Goal: Information Seeking & Learning: Learn about a topic

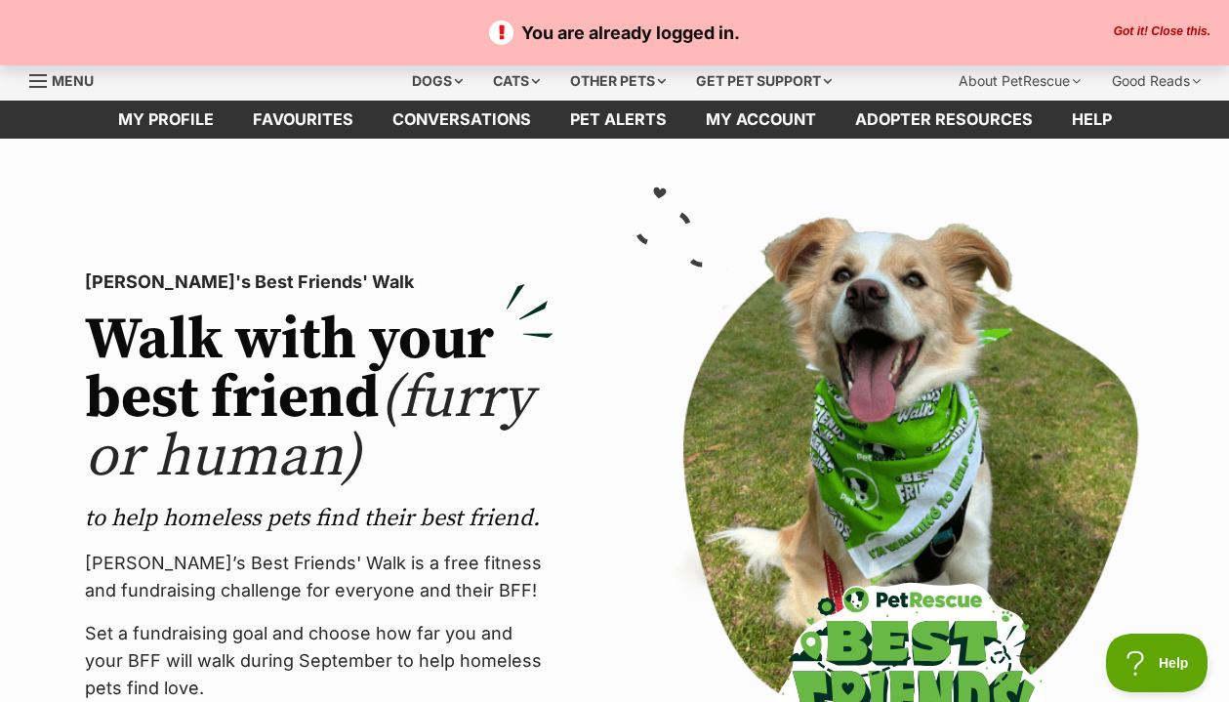
click at [349, 298] on div "PetRescue's Best Friends' Walk Walk with your best friend (furry or human) to h…" at bounding box center [319, 520] width 500 height 607
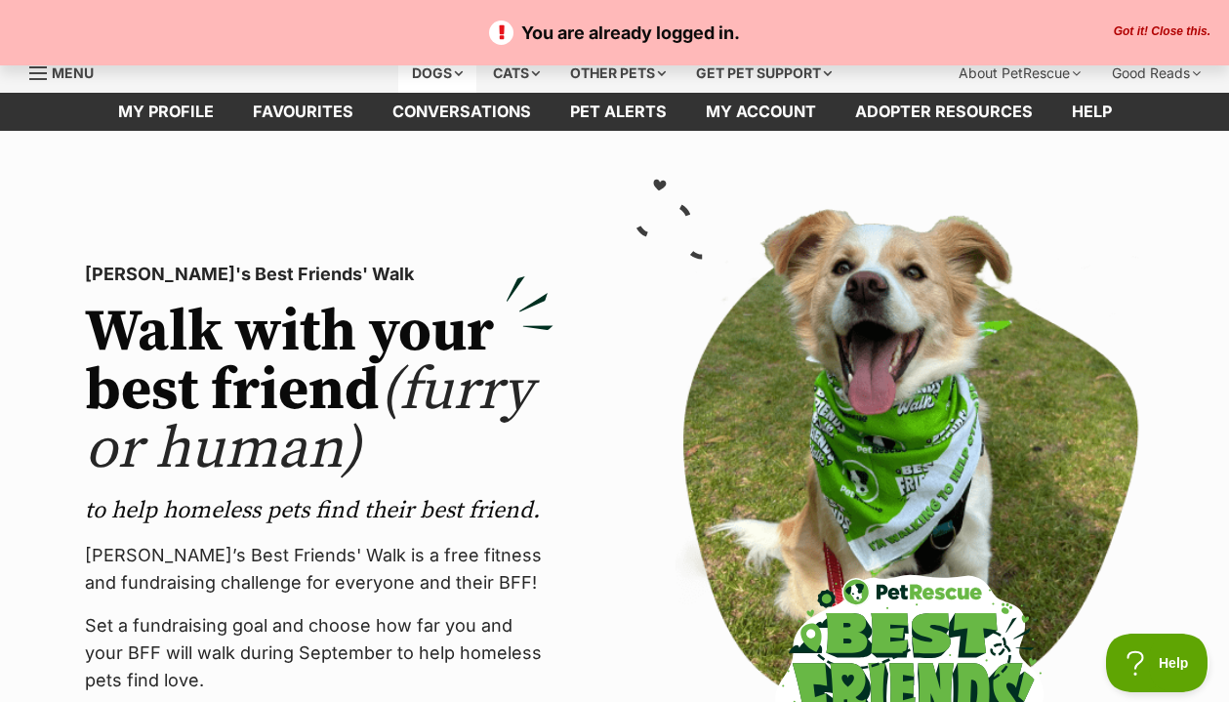
click at [427, 78] on div "Dogs" at bounding box center [437, 73] width 78 height 39
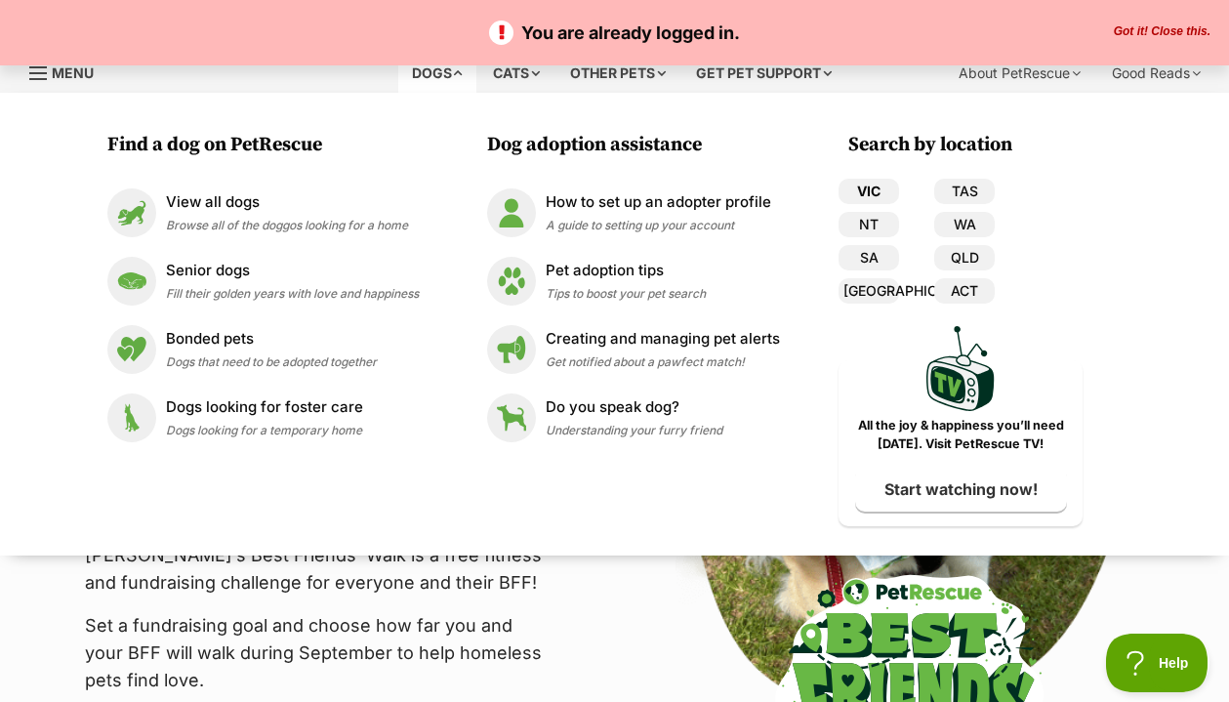
click at [872, 185] on link "VIC" at bounding box center [868, 191] width 61 height 25
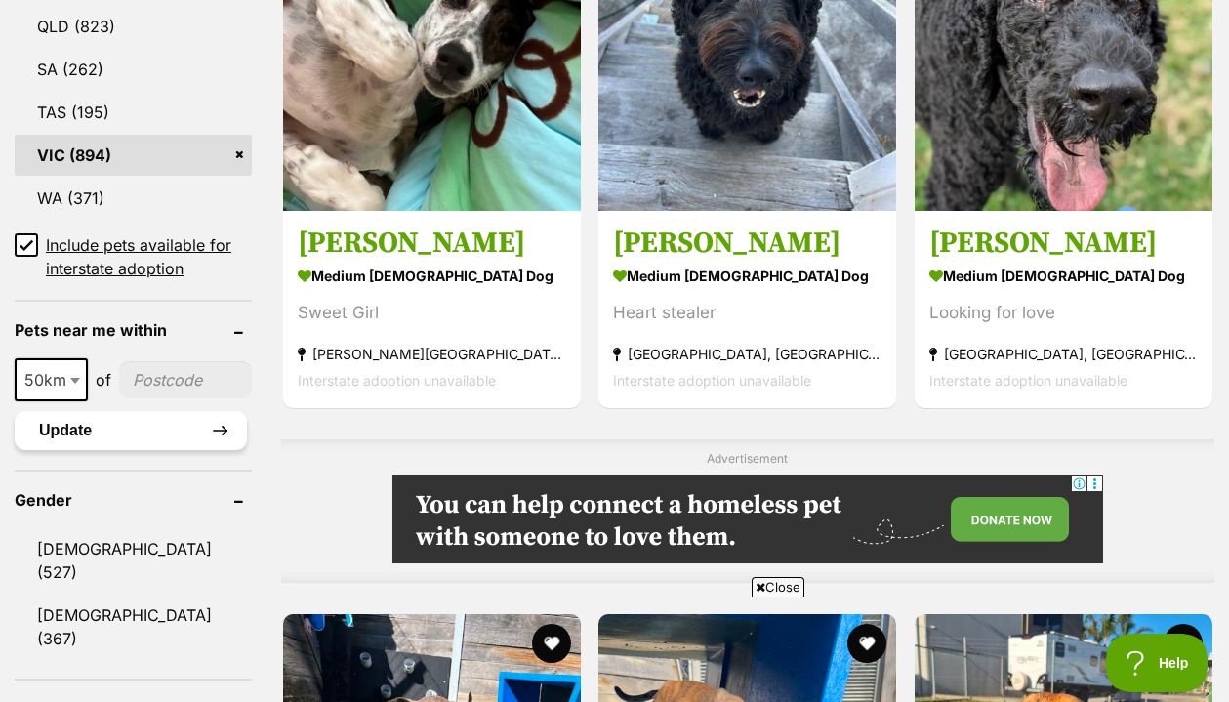
scroll to position [1287, 0]
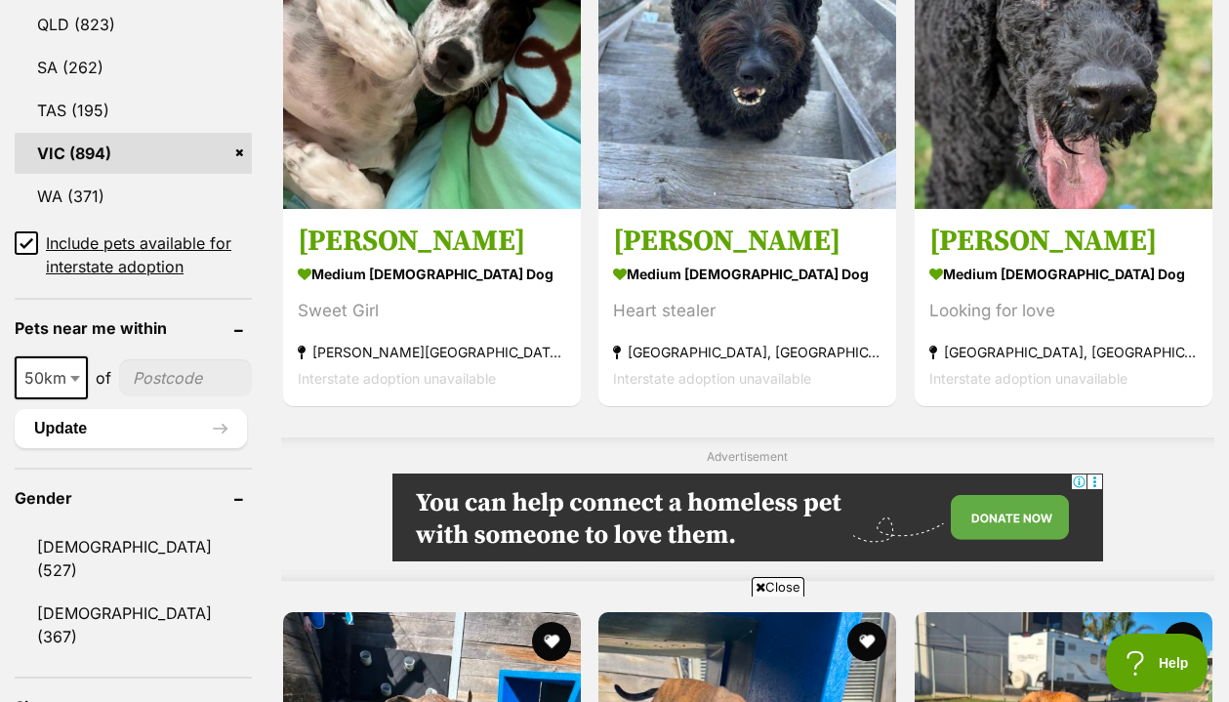
click at [30, 236] on icon at bounding box center [27, 243] width 14 height 14
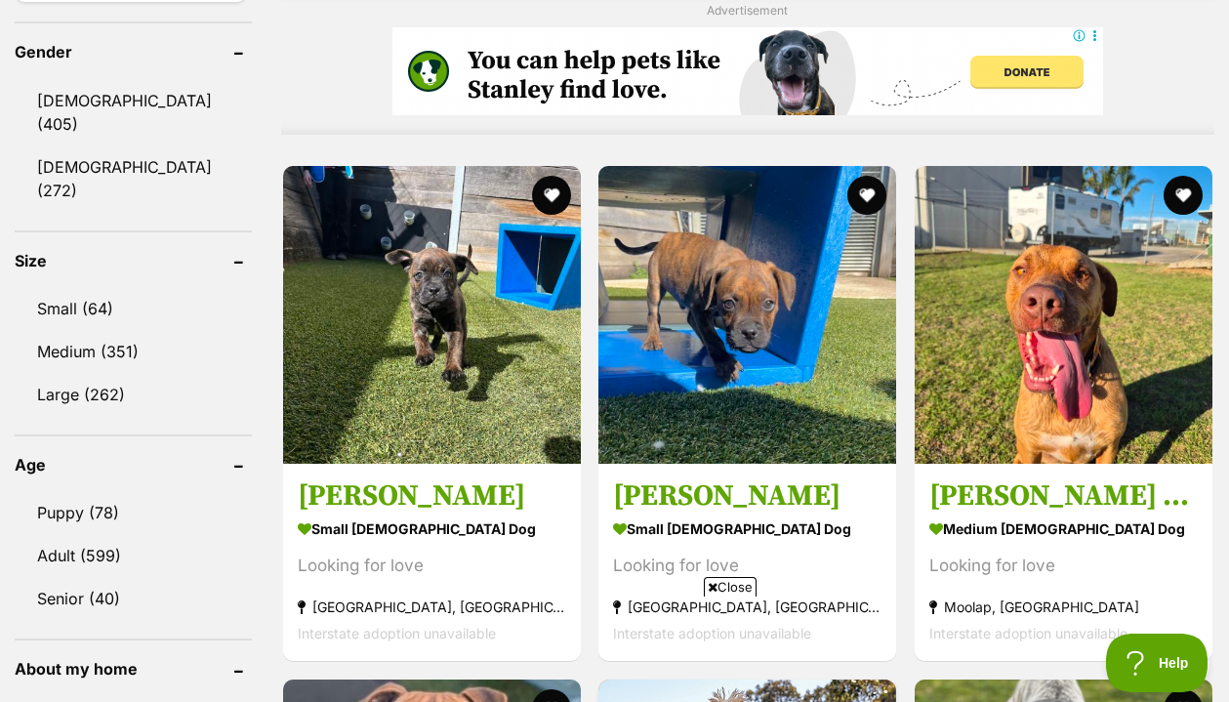
scroll to position [1689, 0]
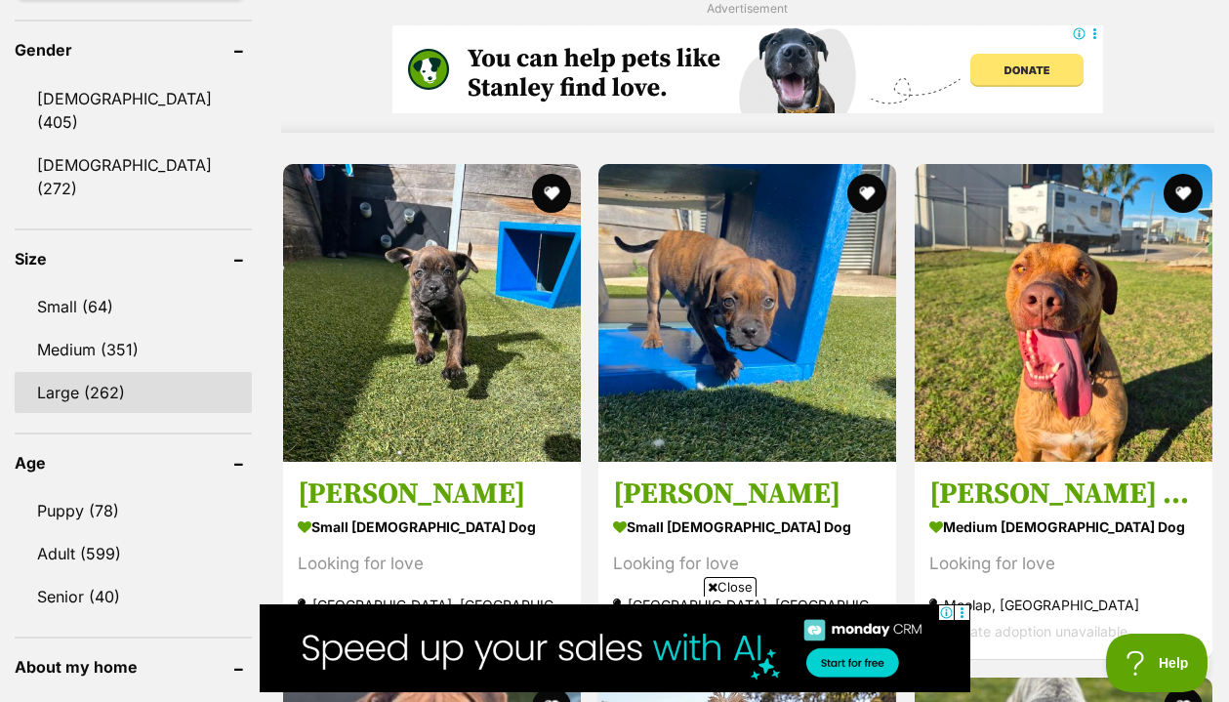
click at [96, 372] on link "Large (262)" at bounding box center [133, 392] width 237 height 41
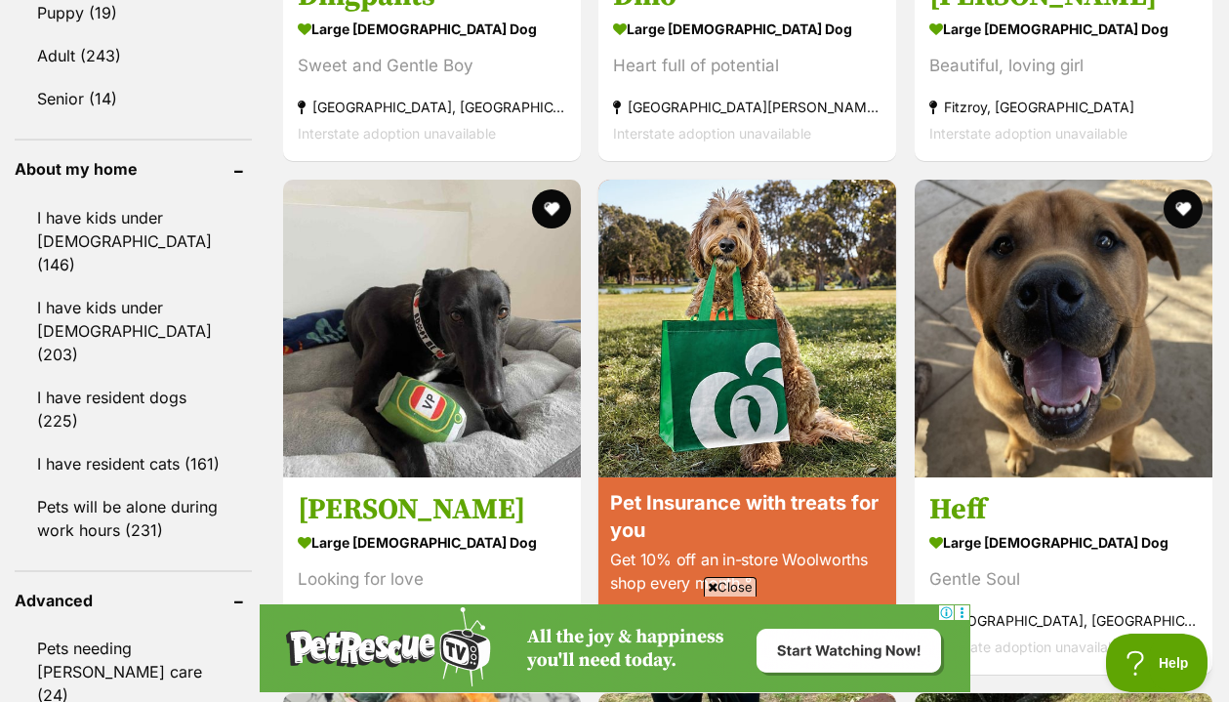
scroll to position [2188, 0]
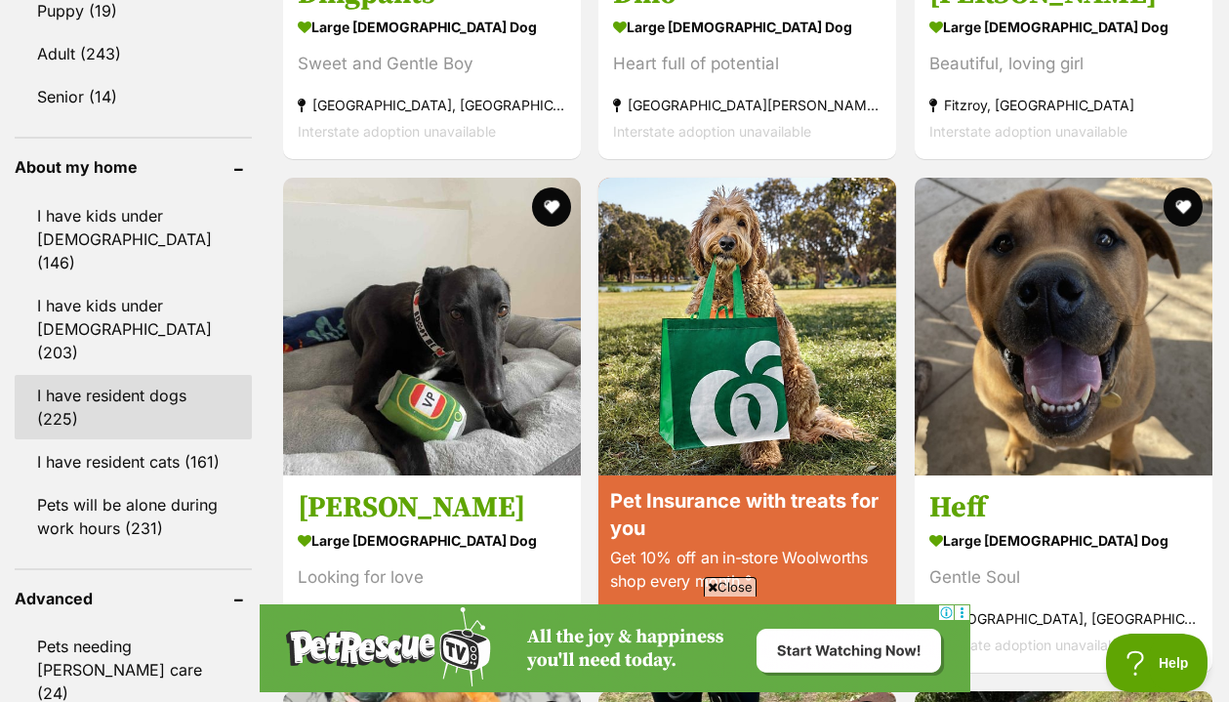
click at [103, 375] on link "I have resident dogs (225)" at bounding box center [133, 407] width 237 height 64
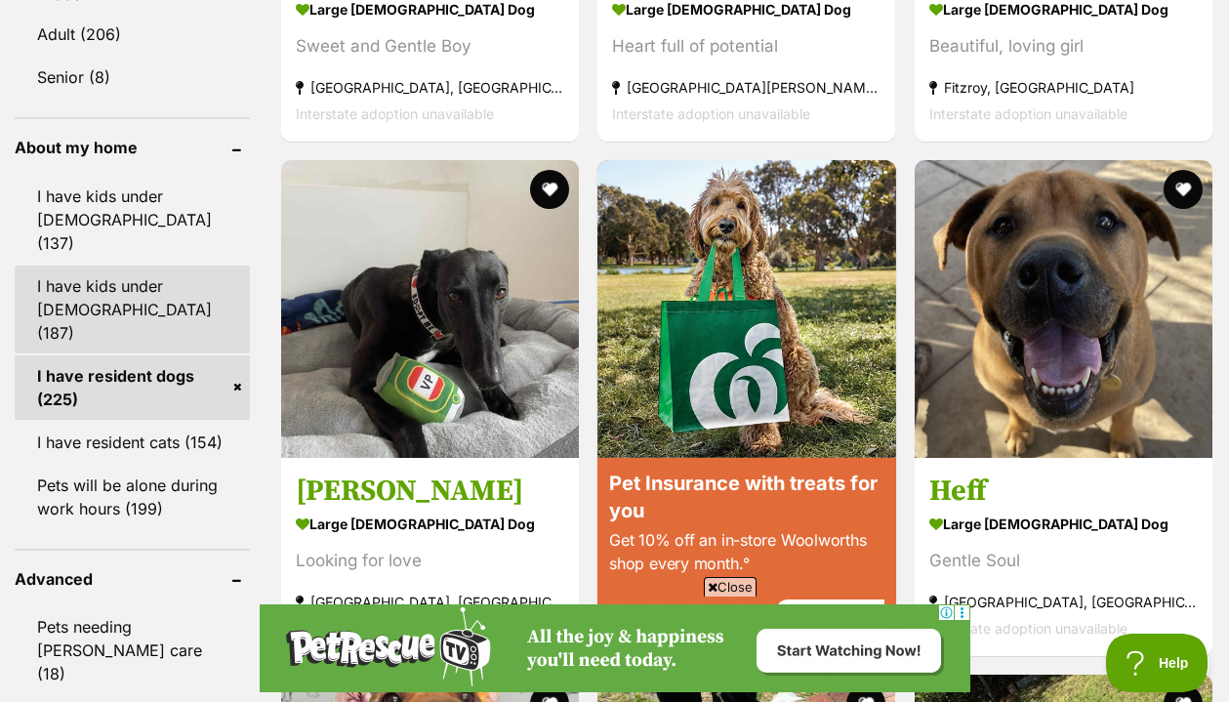
scroll to position [2210, 0]
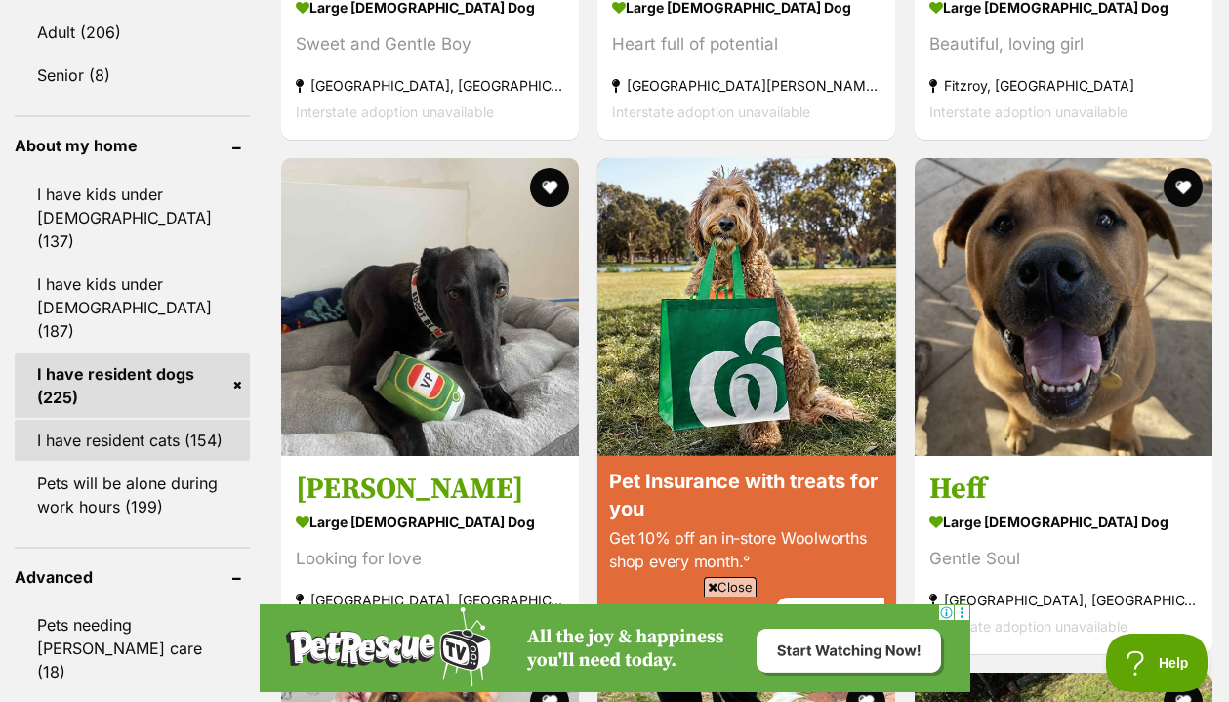
click at [109, 420] on link "I have resident cats (154)" at bounding box center [132, 440] width 235 height 41
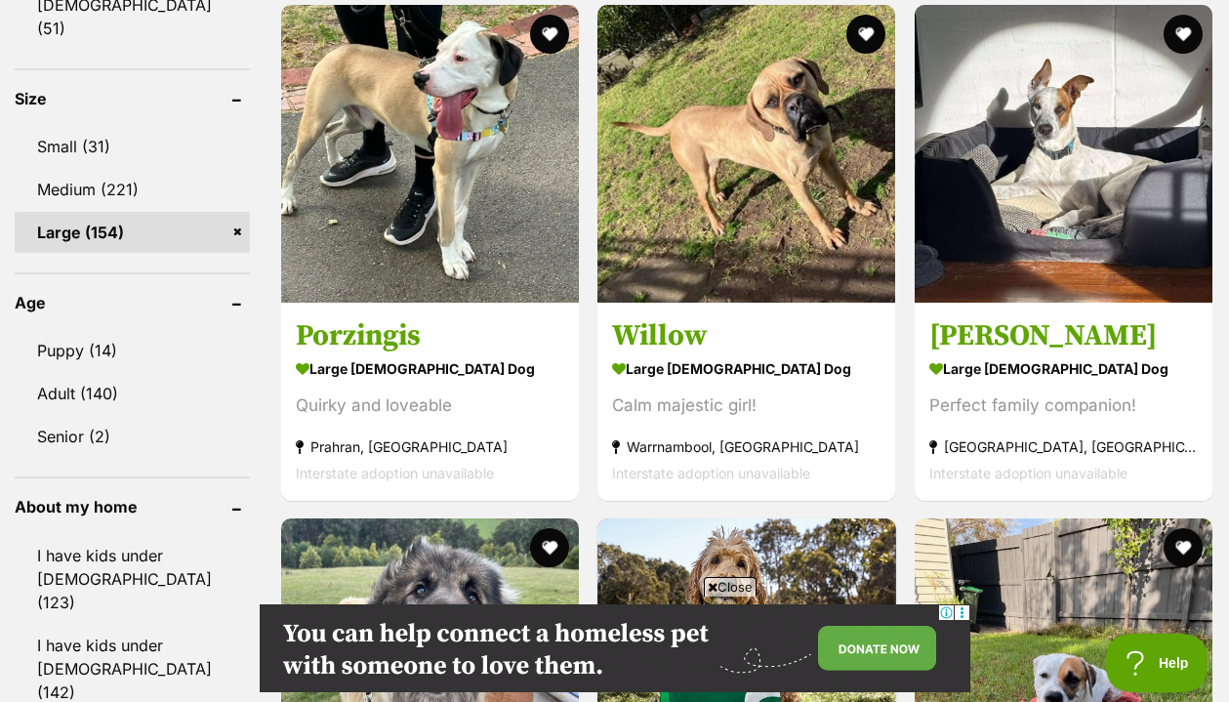
scroll to position [1854, 0]
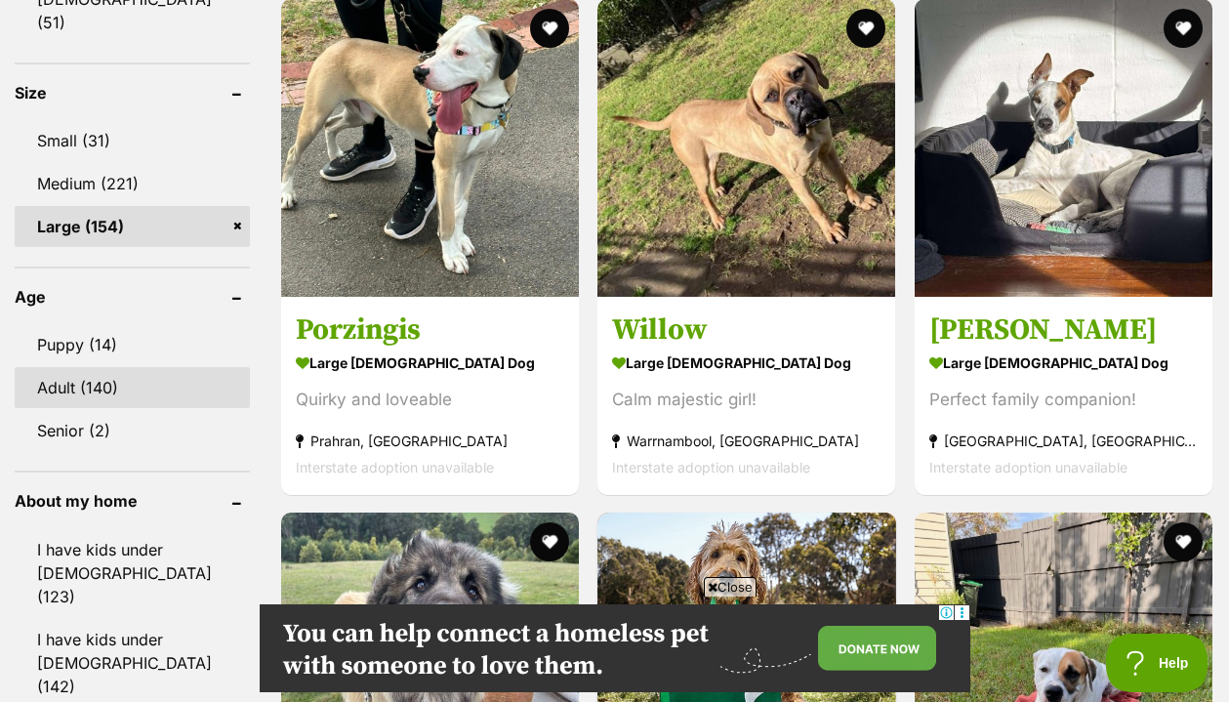
click at [109, 367] on link "Adult (140)" at bounding box center [132, 387] width 235 height 41
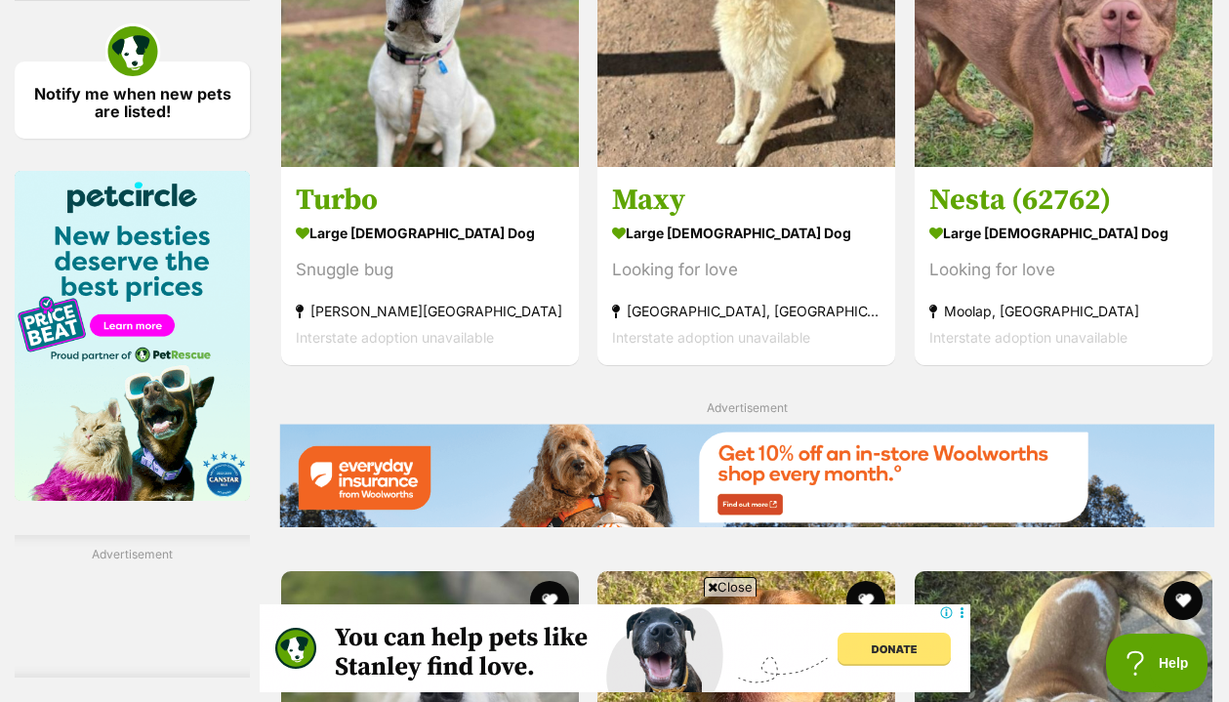
scroll to position [3061, 0]
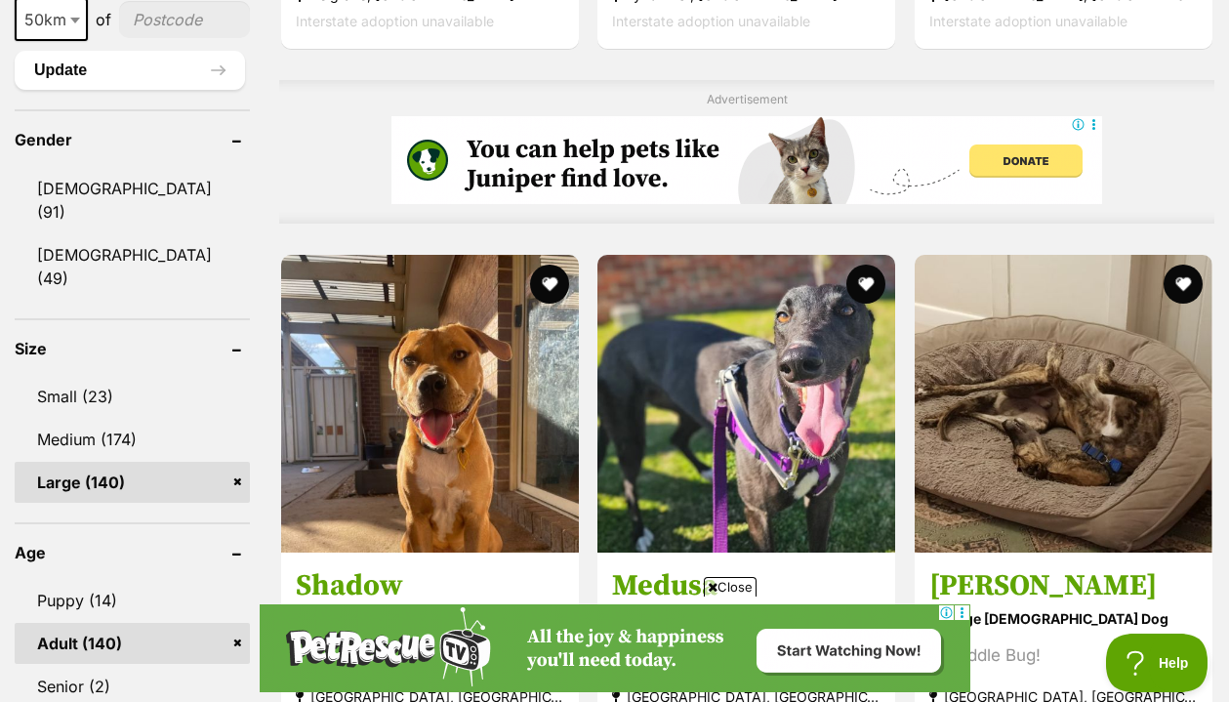
scroll to position [1652, 0]
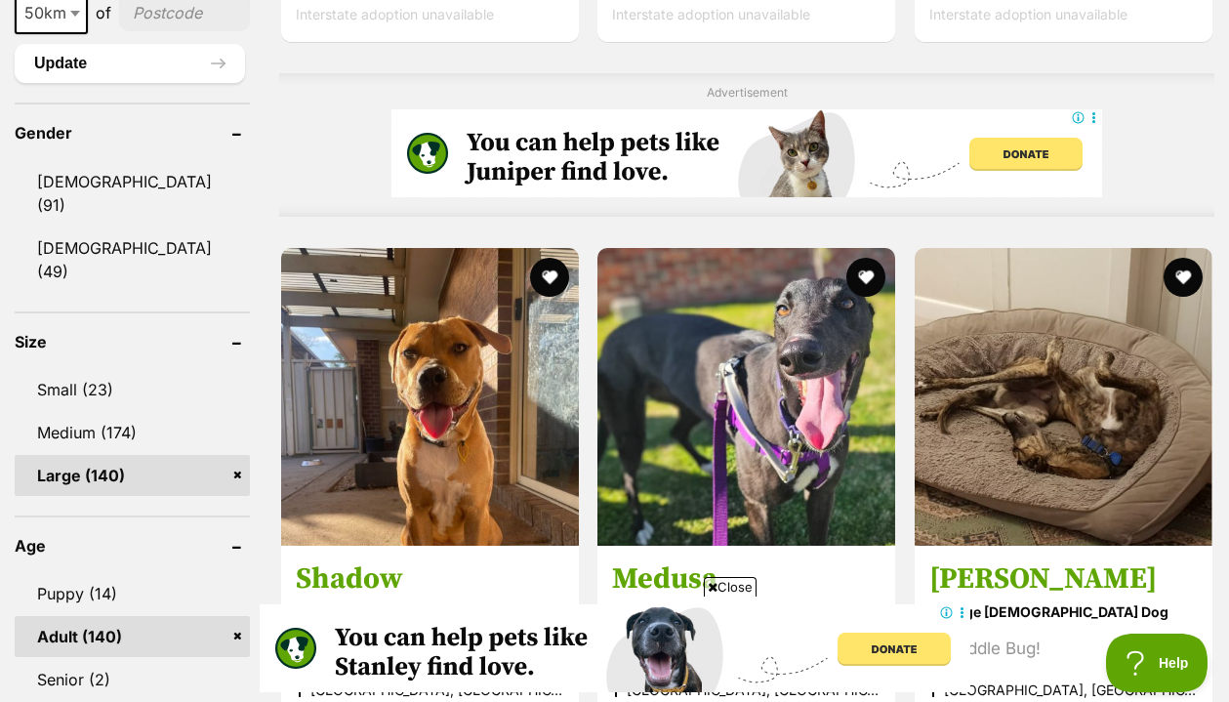
scroll to position [0, 0]
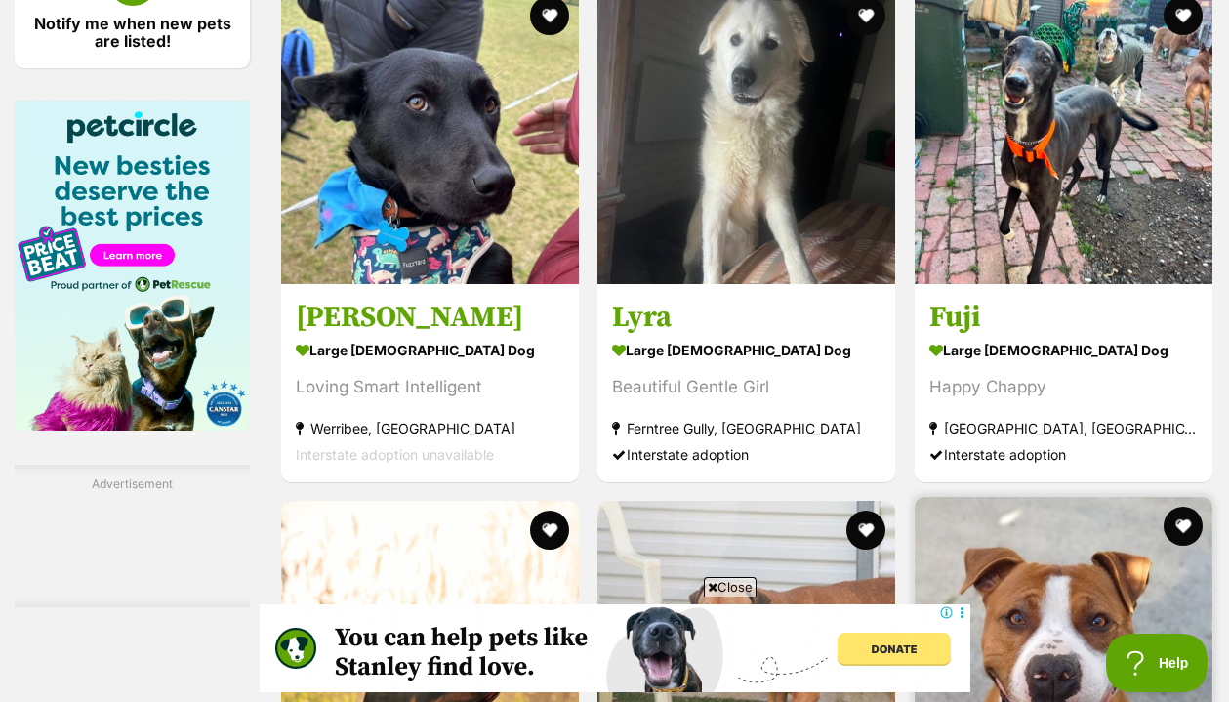
scroll to position [3139, 0]
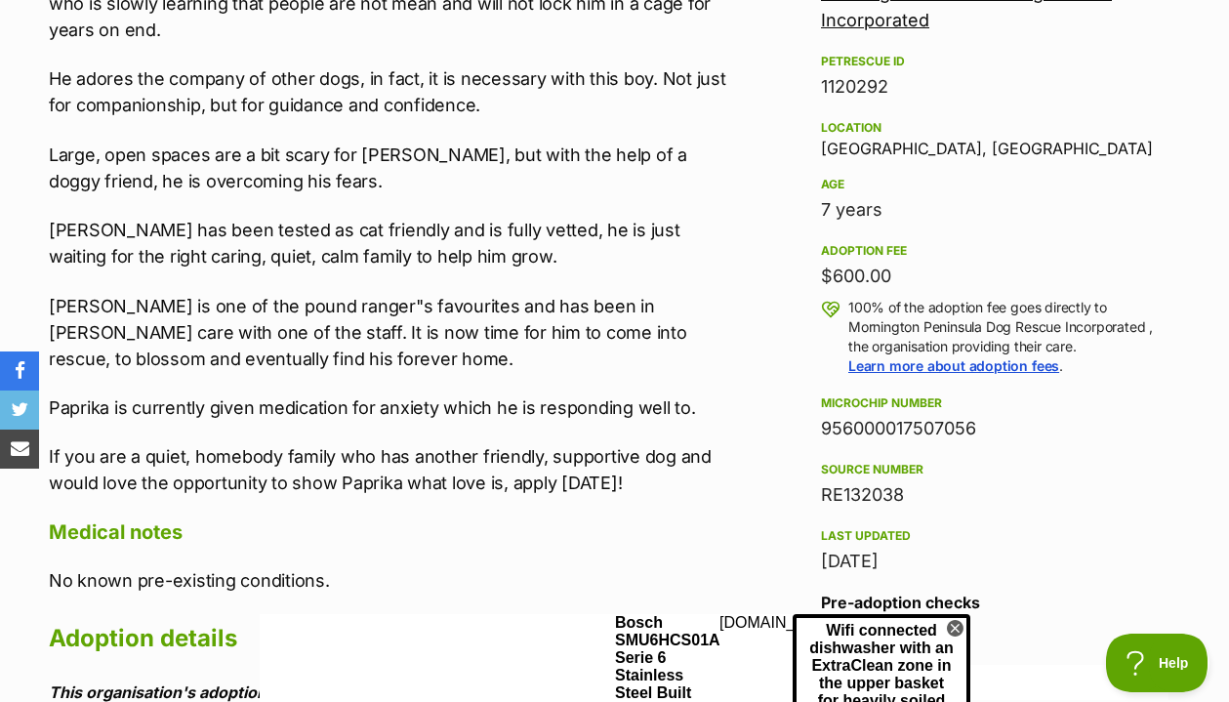
scroll to position [1331, 0]
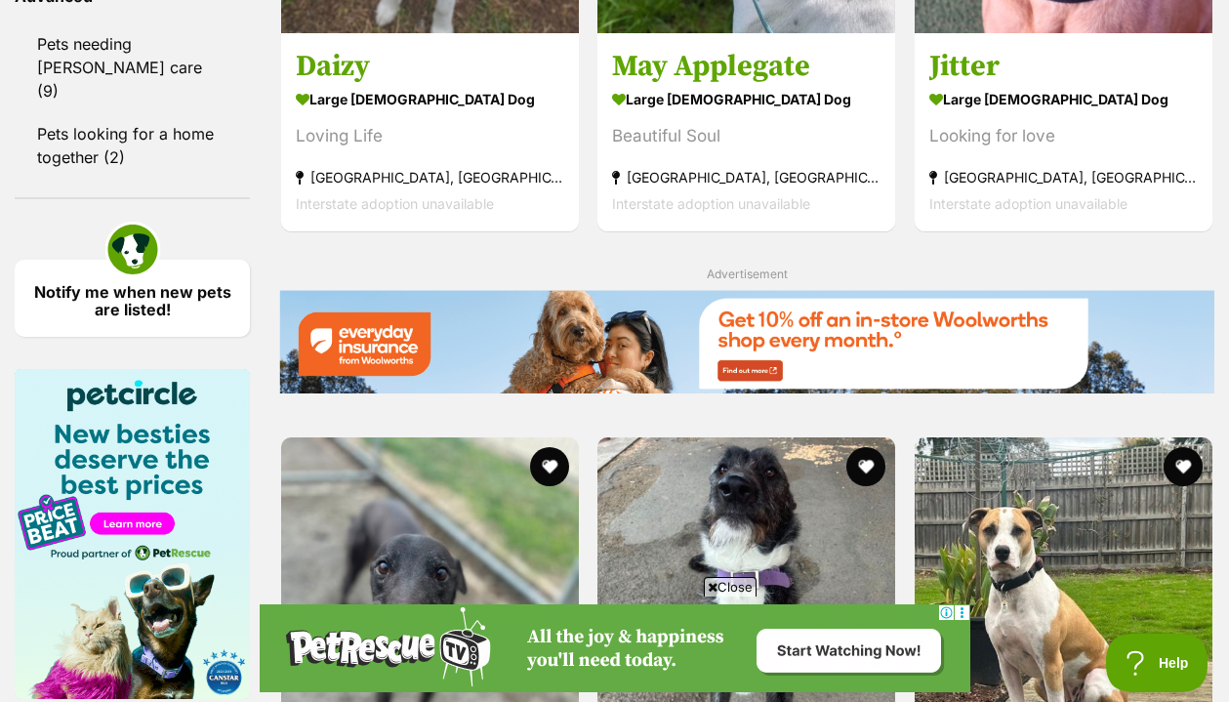
scroll to position [2867, 0]
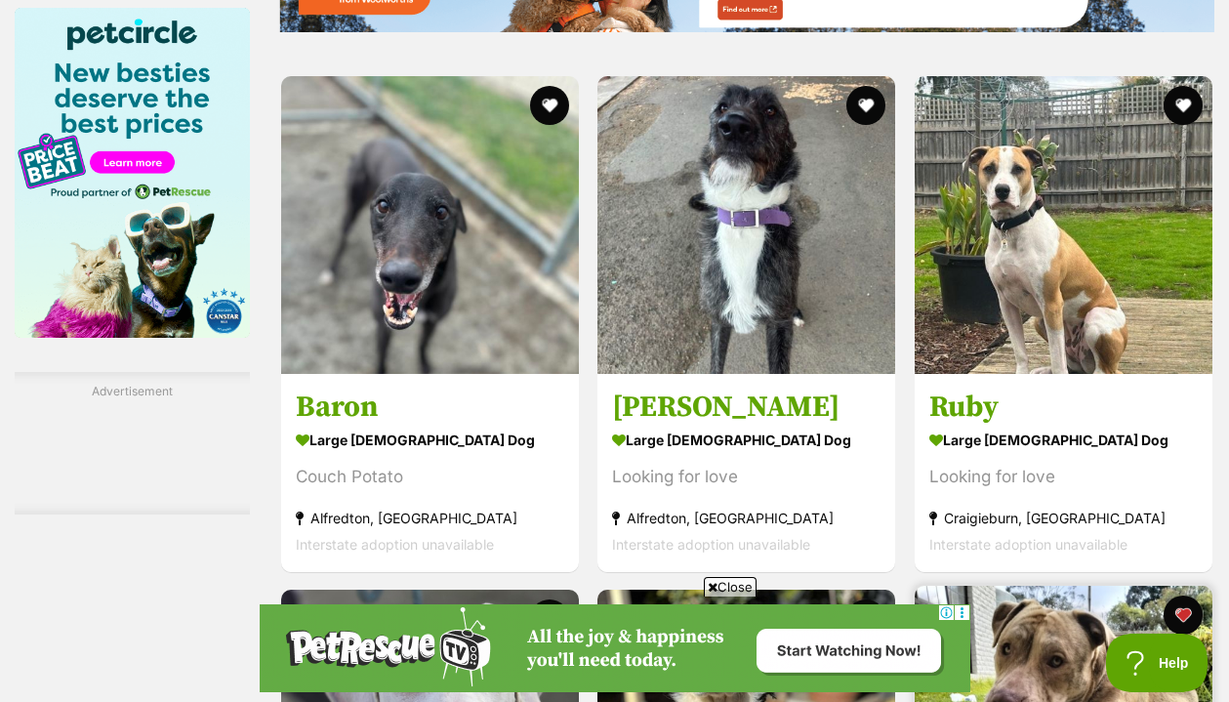
scroll to position [3226, 0]
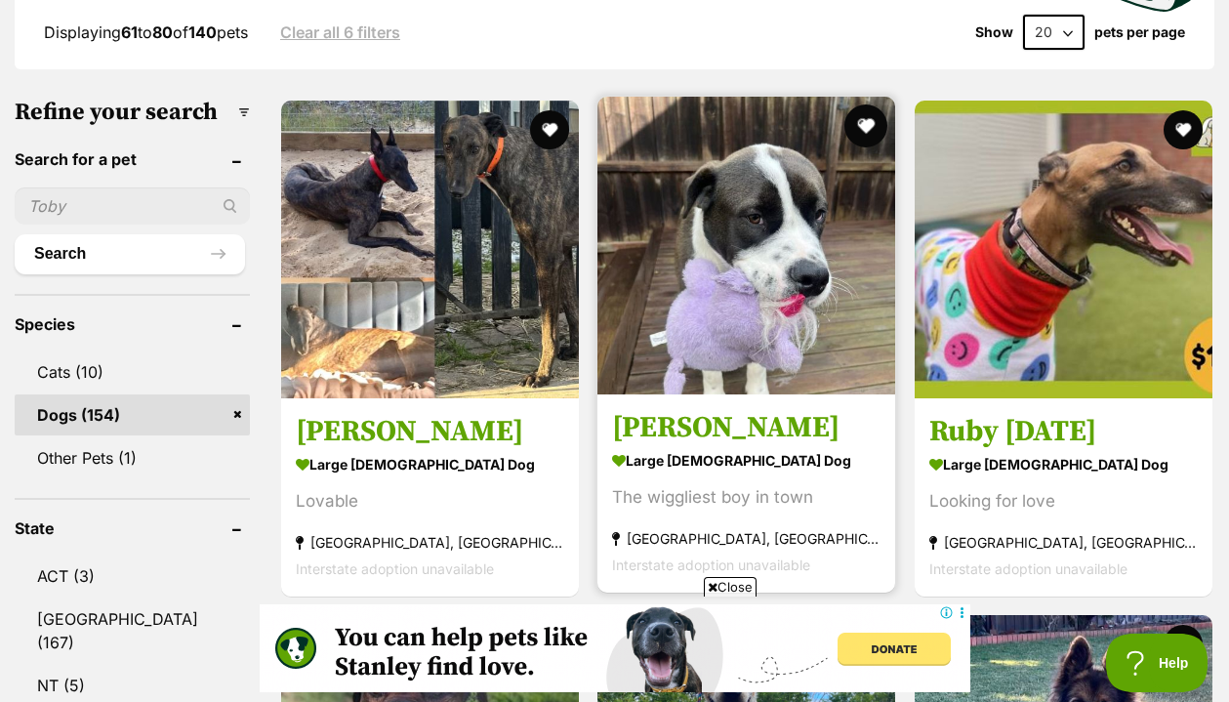
click at [845, 104] on button "favourite" at bounding box center [866, 125] width 43 height 43
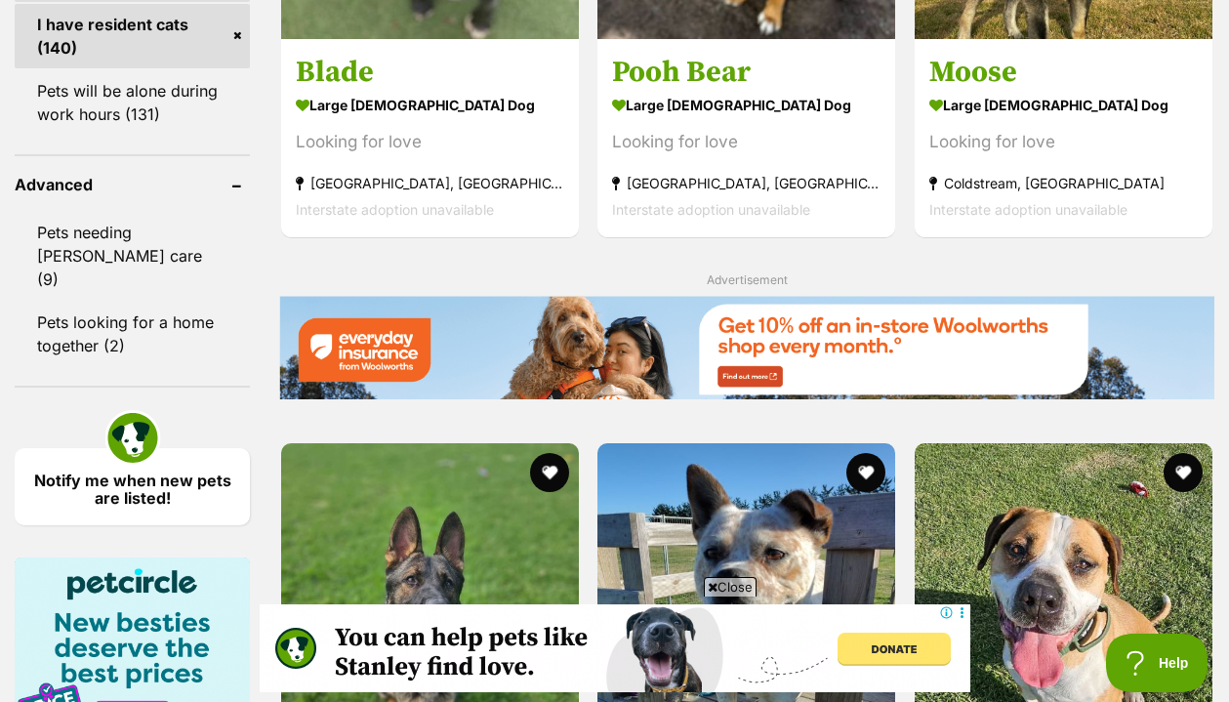
scroll to position [2679, 0]
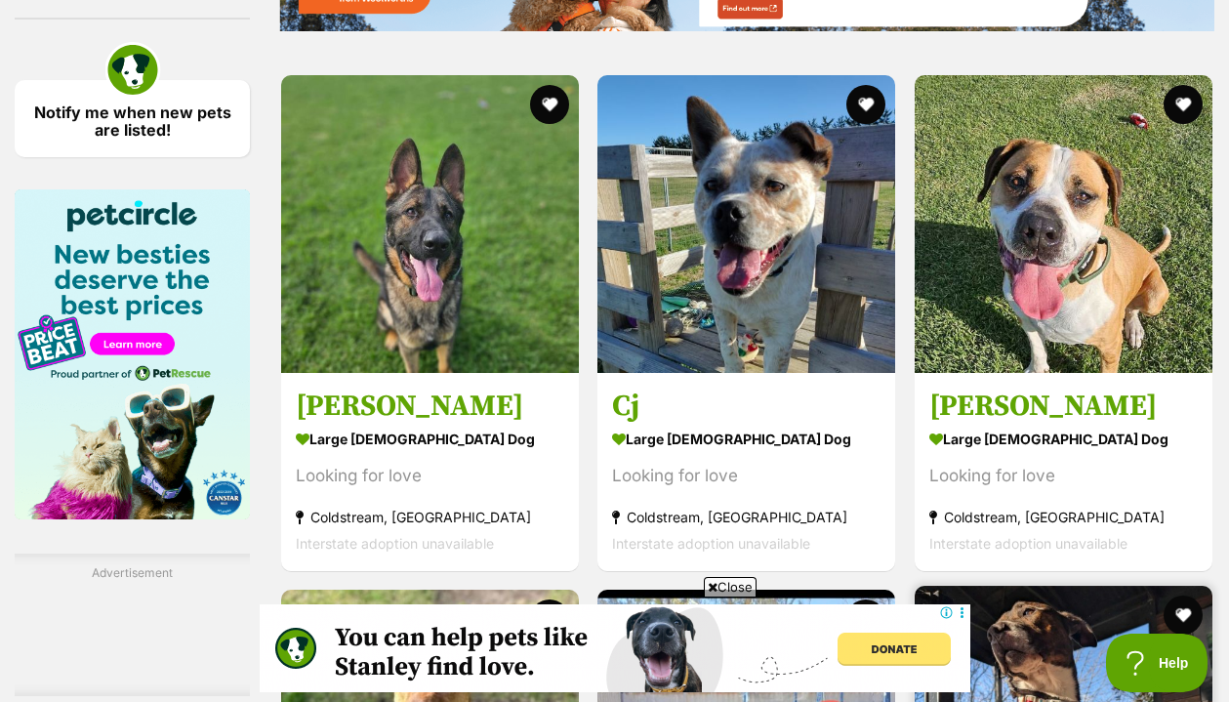
scroll to position [3041, 0]
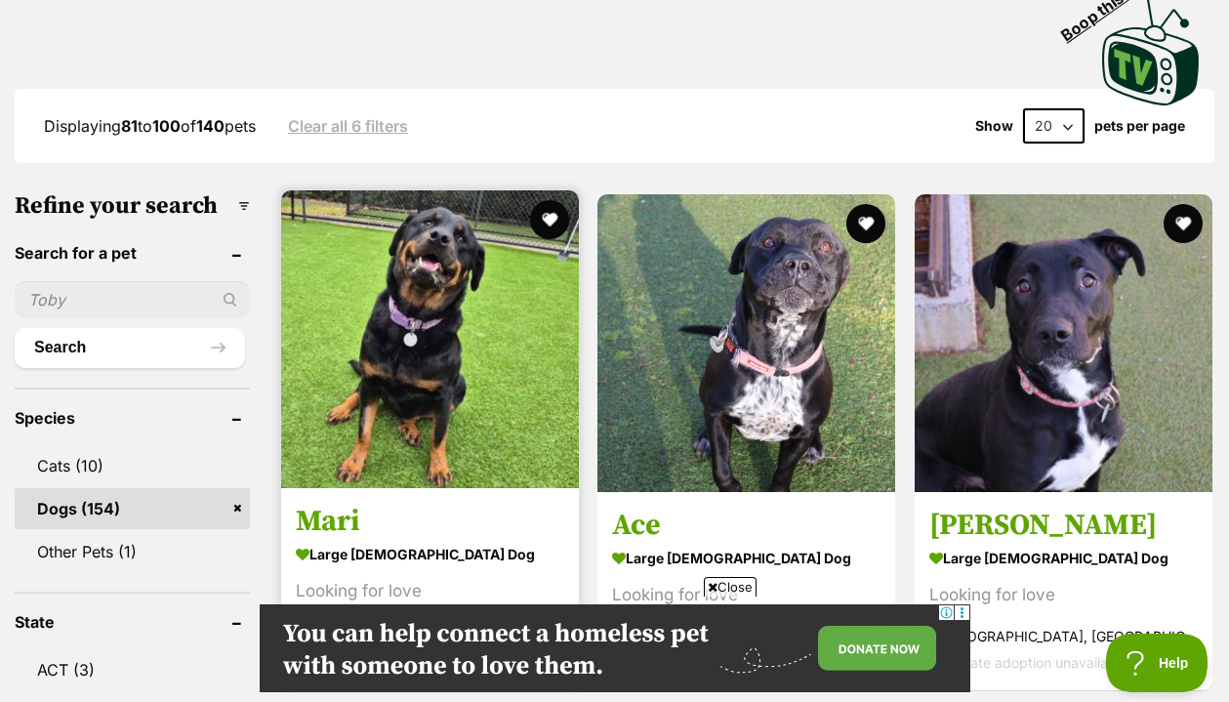
click at [281, 488] on link "Mari large [DEMOGRAPHIC_DATA] Dog Looking for love [GEOGRAPHIC_DATA], [GEOGRAPH…" at bounding box center [430, 587] width 298 height 198
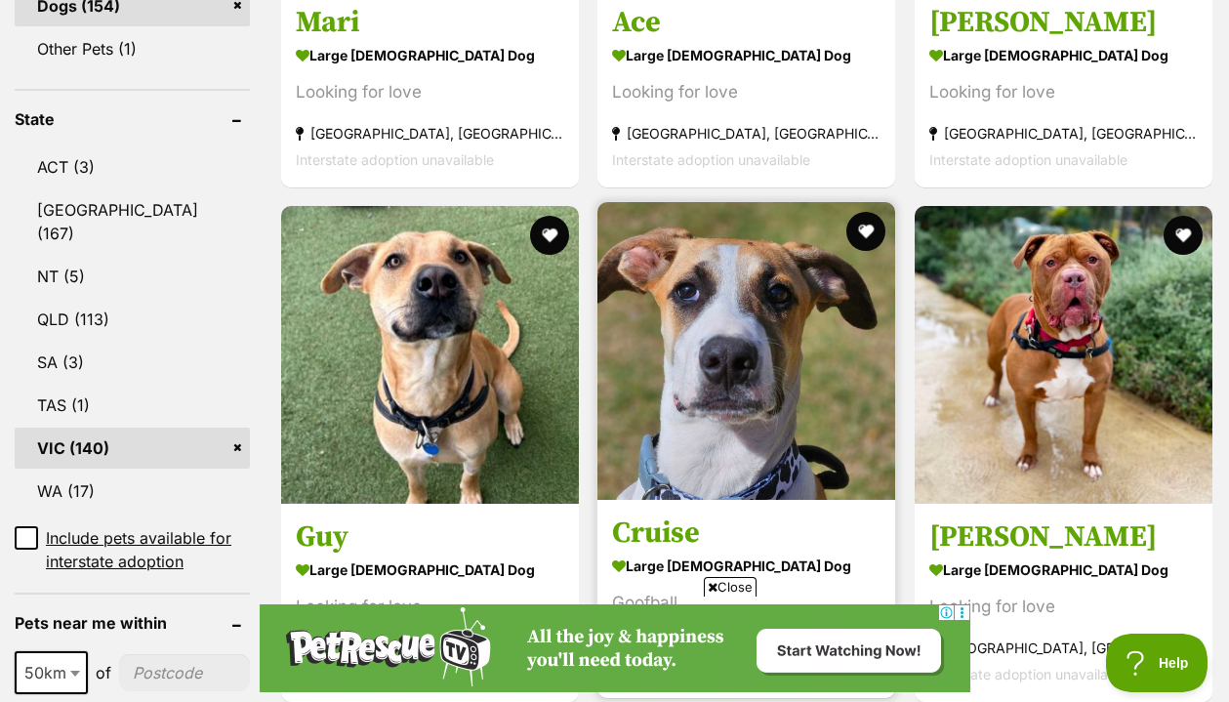
scroll to position [994, 0]
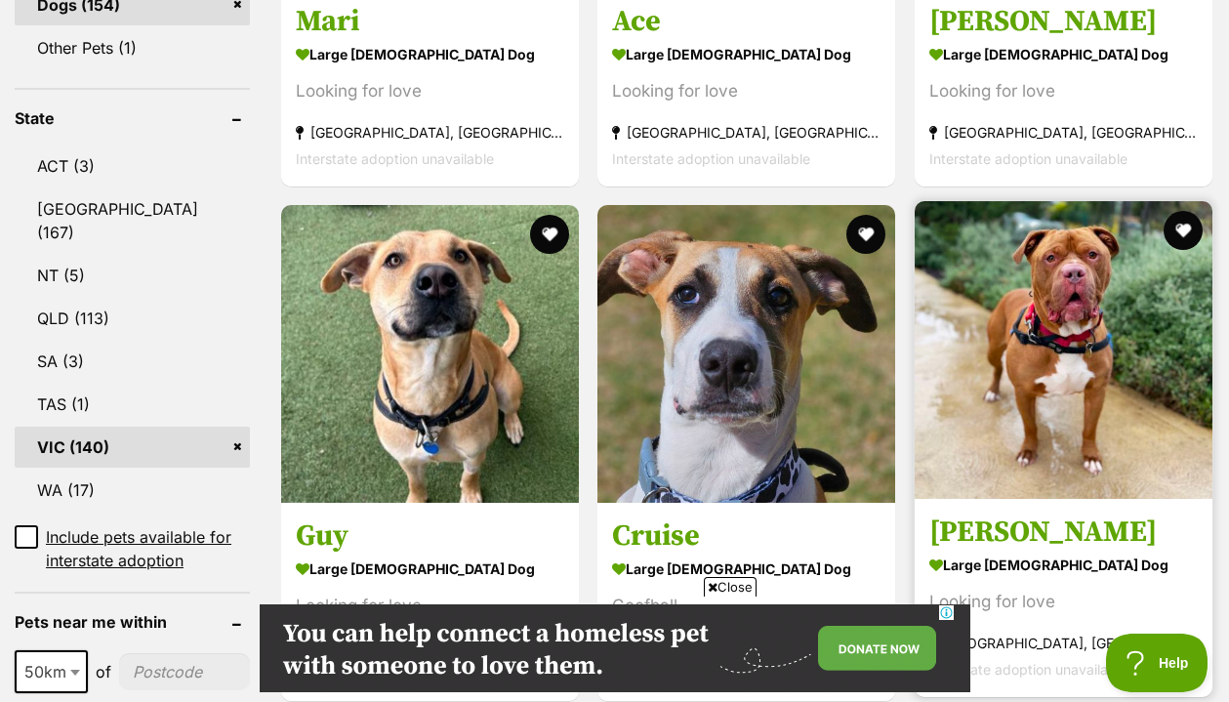
scroll to position [0, 0]
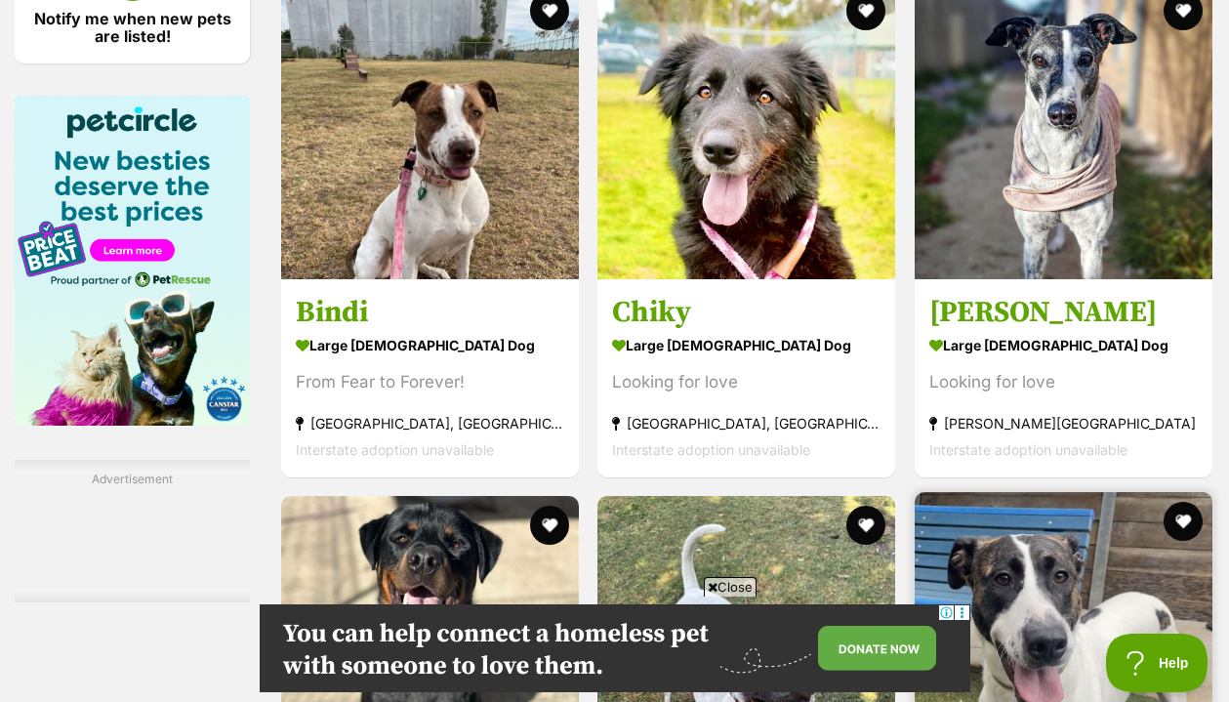
scroll to position [3138, 0]
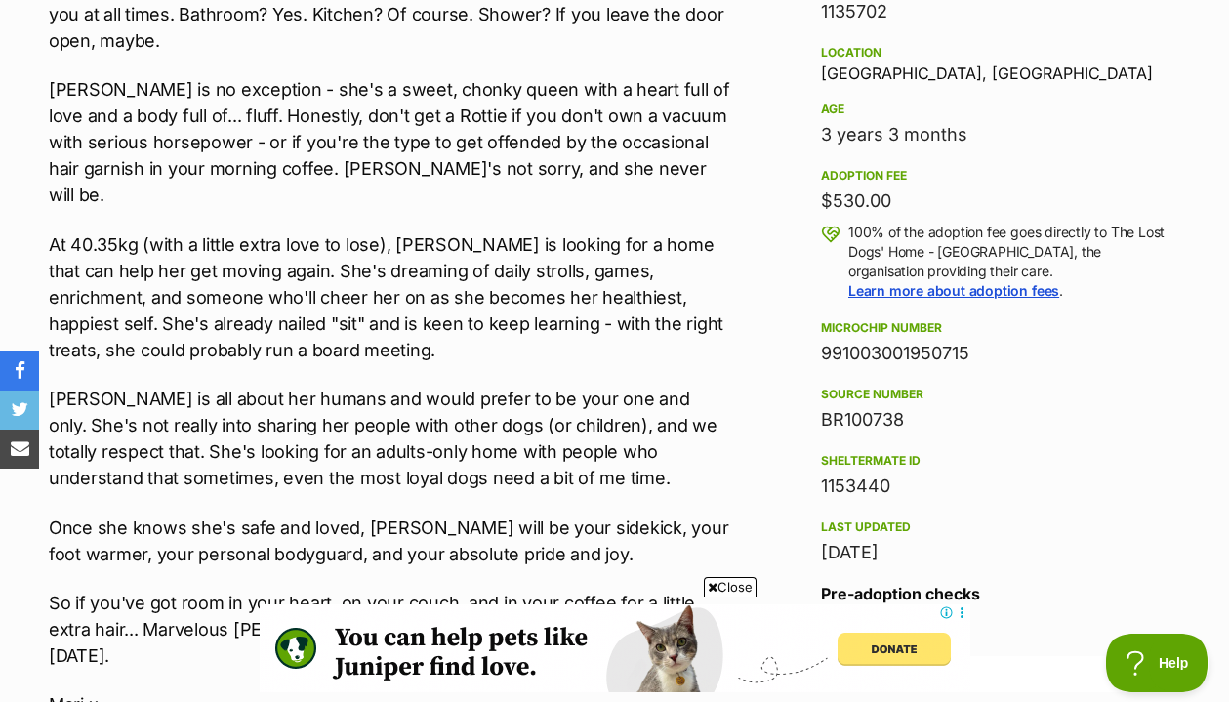
scroll to position [1299, 0]
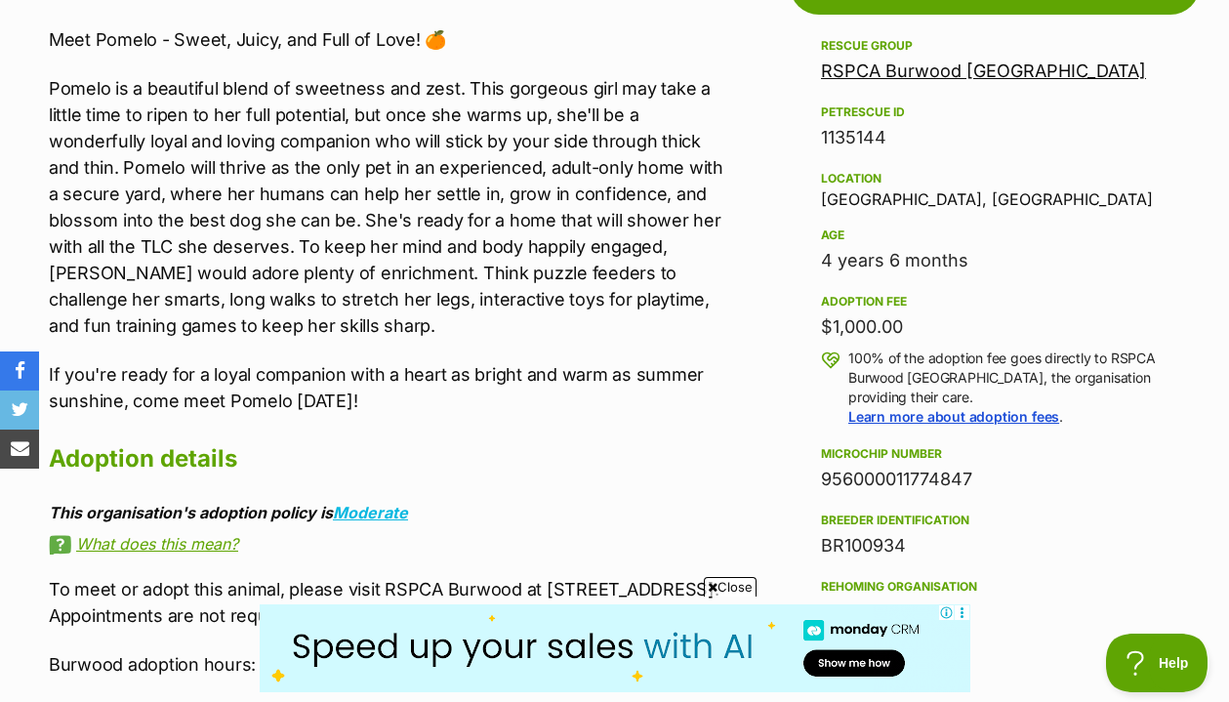
scroll to position [1139, 0]
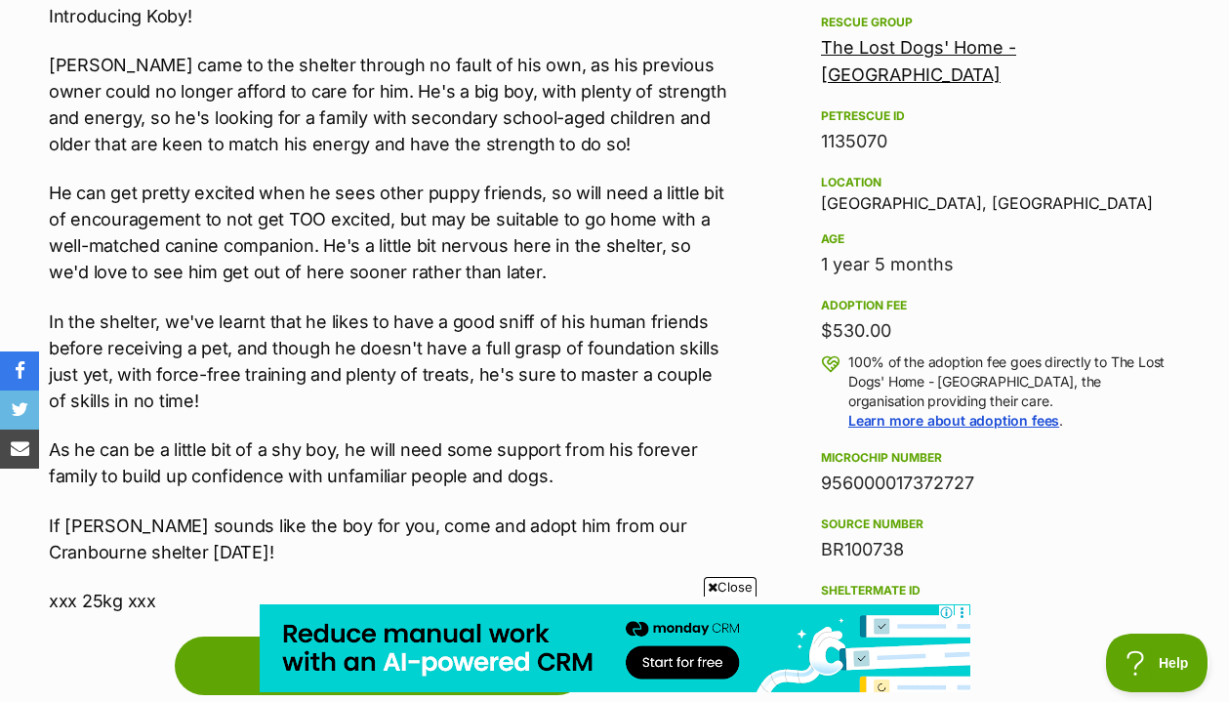
scroll to position [1162, 0]
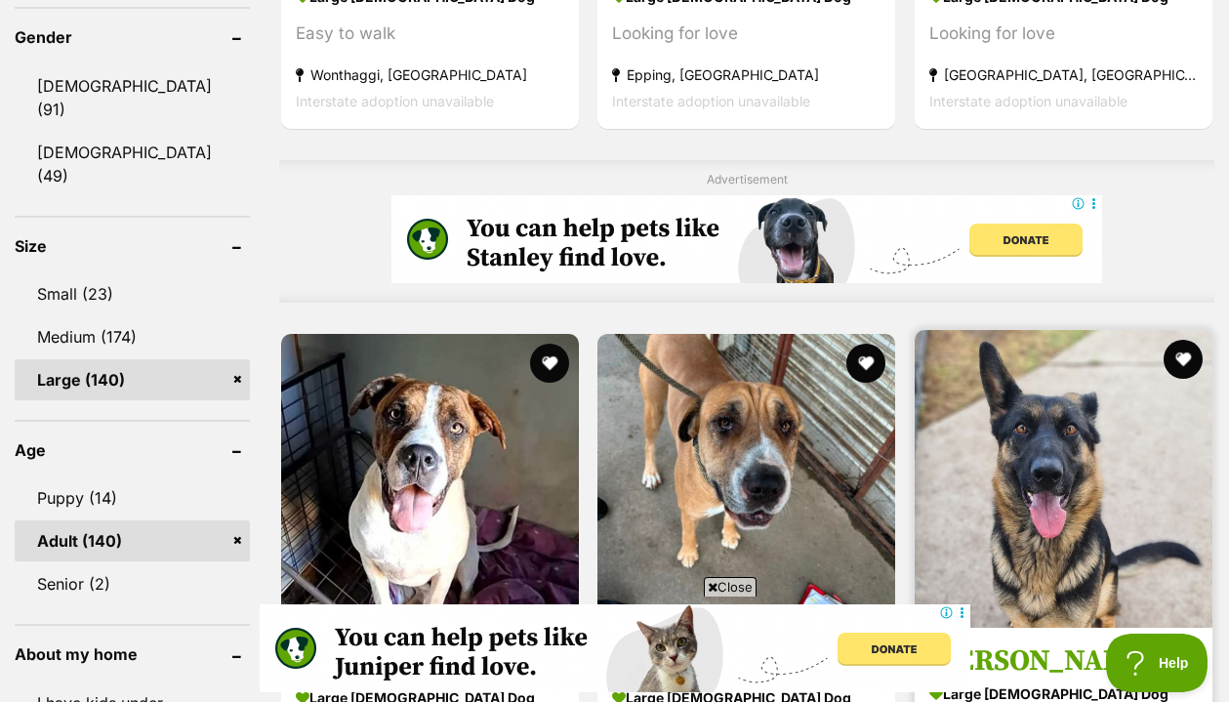
scroll to position [1754, 0]
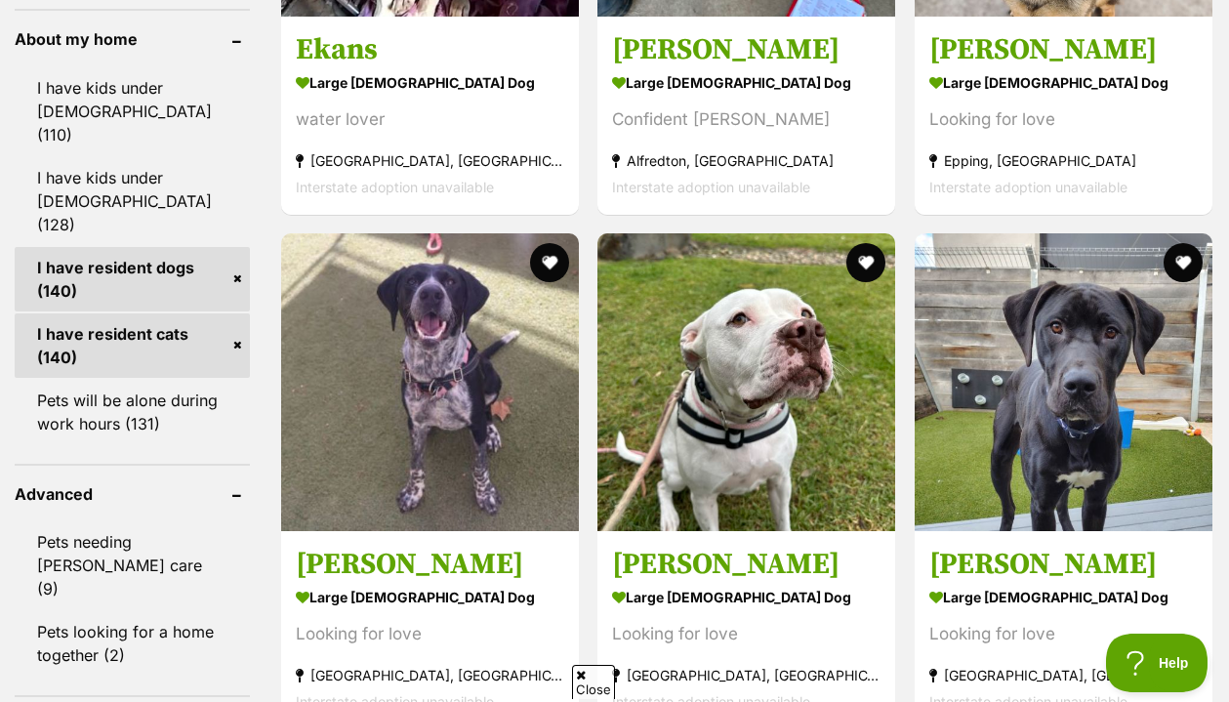
scroll to position [2368, 0]
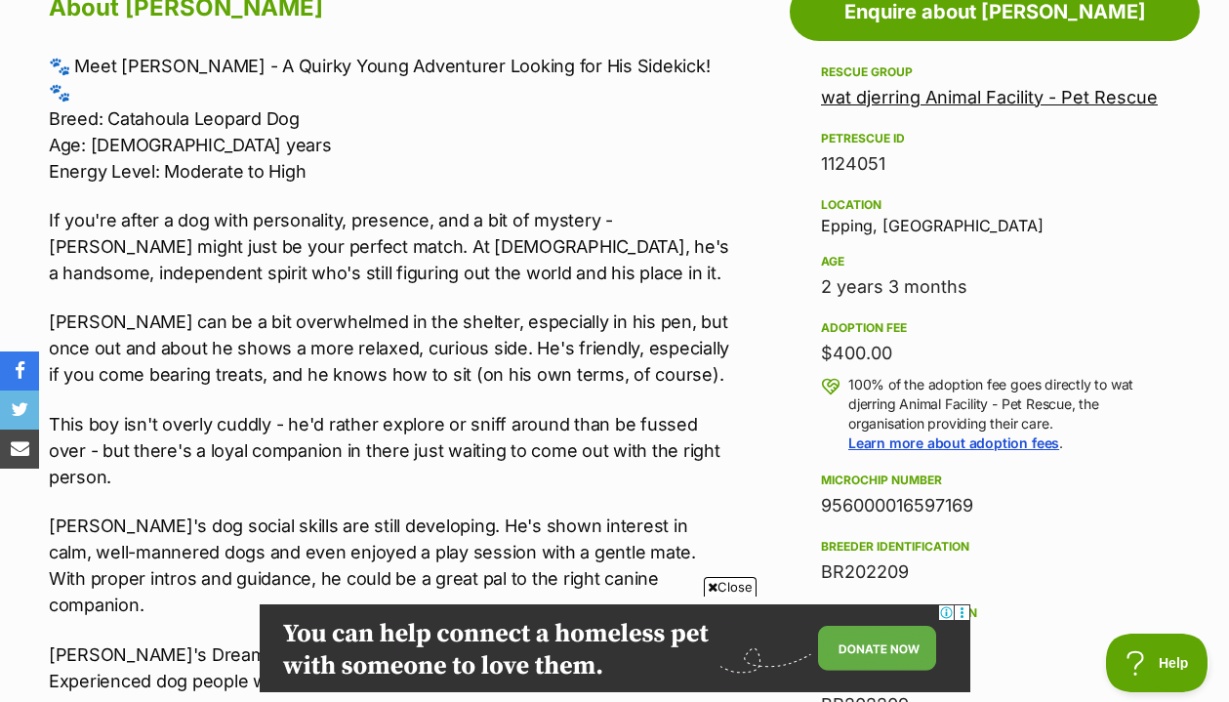
scroll to position [1135, 0]
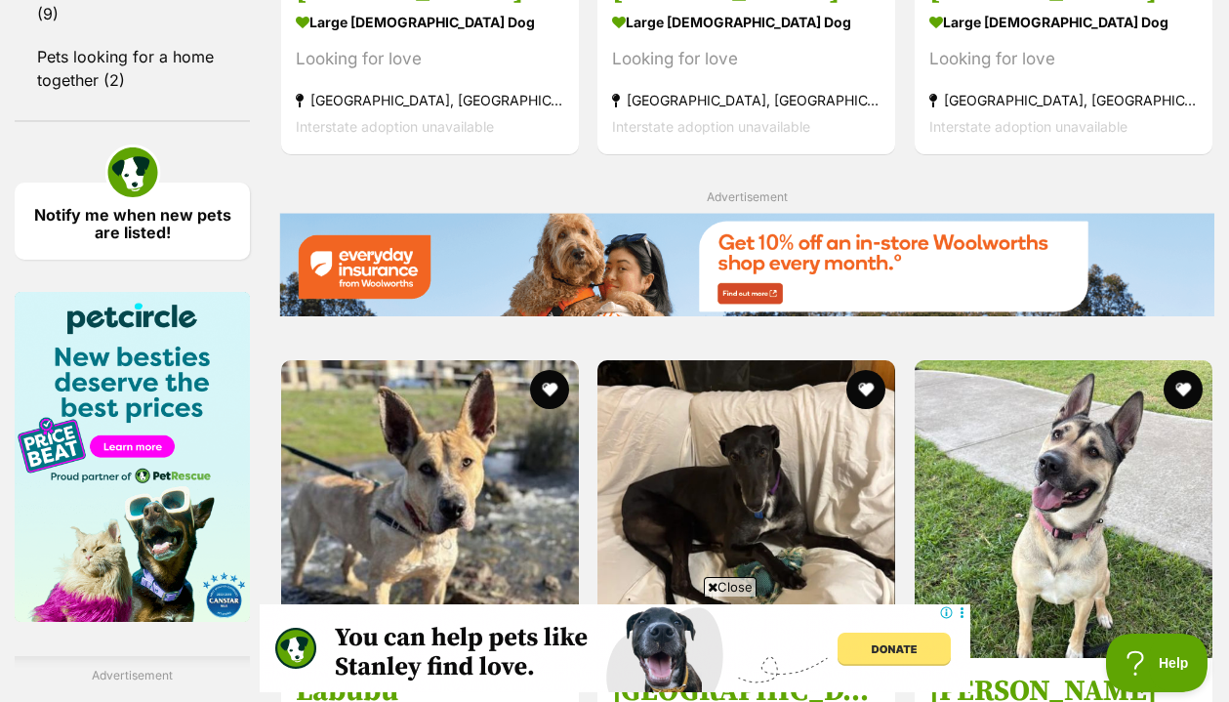
scroll to position [2942, 0]
